Goal: Find contact information: Find contact information

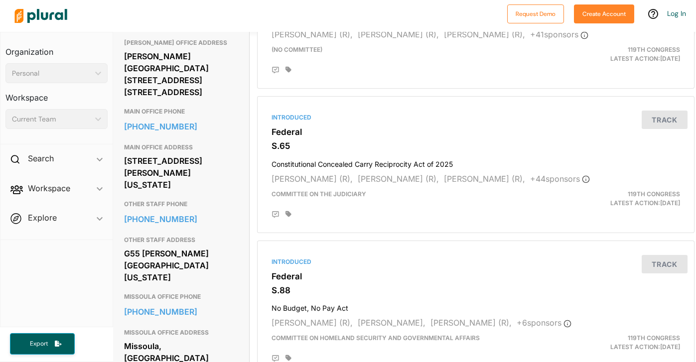
scroll to position [500, 1]
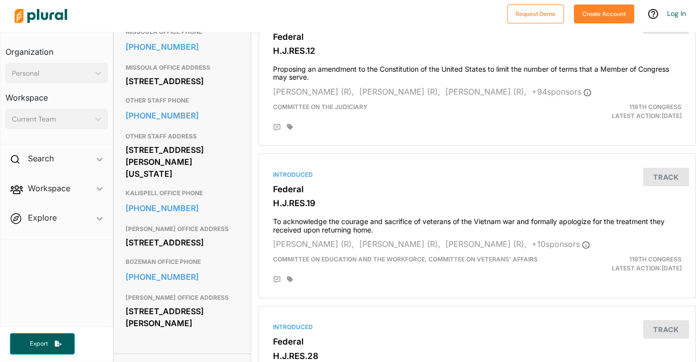
scroll to position [558, 0]
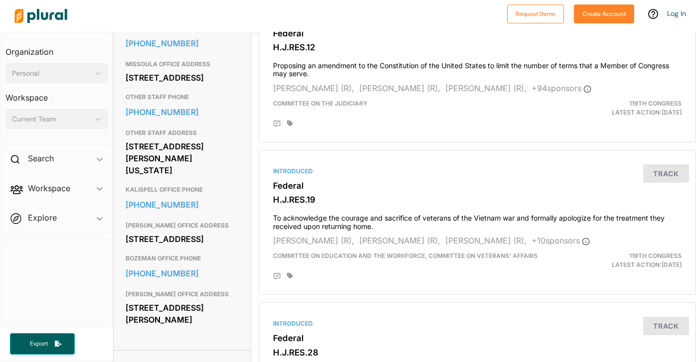
drag, startPoint x: 0, startPoint y: 0, endPoint x: 206, endPoint y: 236, distance: 313.5
click at [206, 196] on h3 "KALISPELL OFFICE PHONE" at bounding box center [183, 190] width 114 height 12
